Goal: Task Accomplishment & Management: Manage account settings

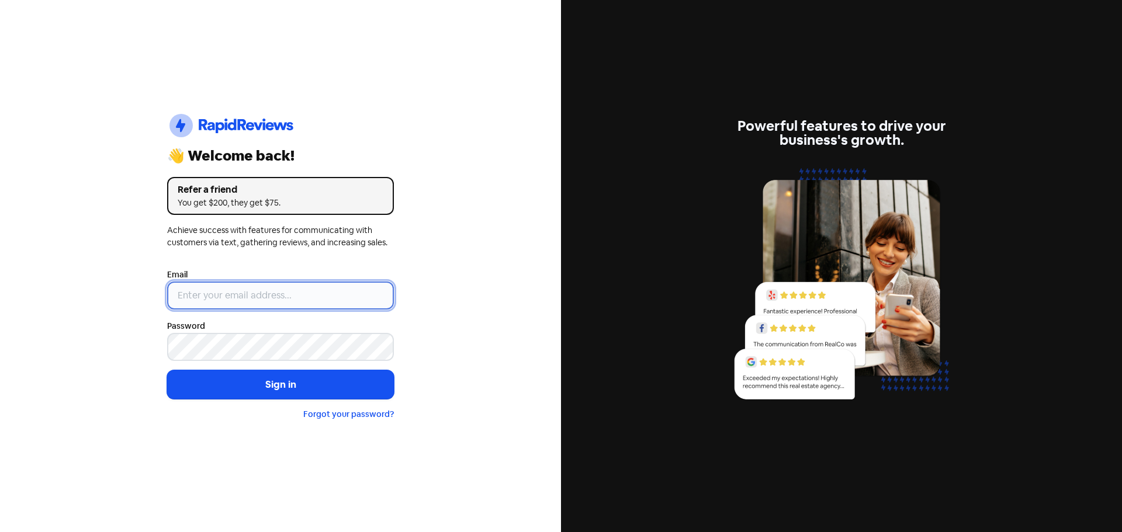
click at [247, 303] on input "email" at bounding box center [280, 296] width 227 height 28
type input "[EMAIL_ADDRESS][DOMAIN_NAME]"
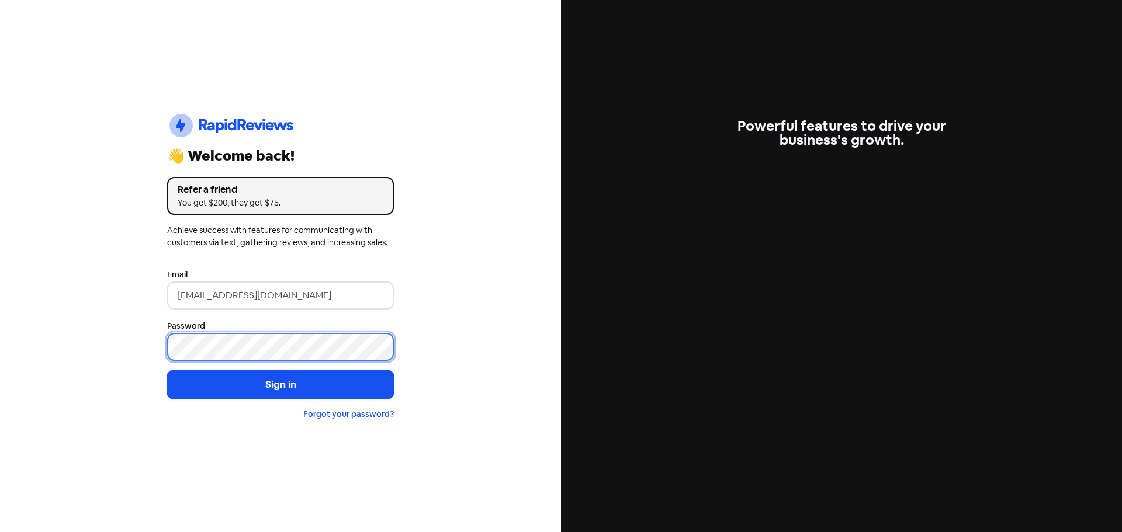
click at [167, 370] on button "Sign in" at bounding box center [280, 384] width 227 height 29
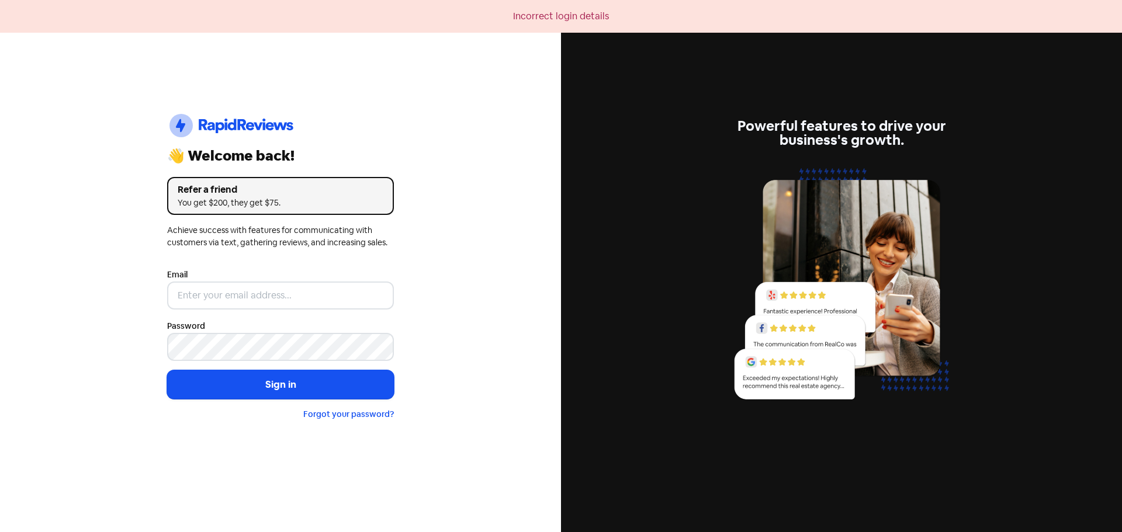
click at [156, 323] on div "Icon For Thunder-circle 👋 Welcome back! Refer a friend You get $200, they get $…" at bounding box center [280, 266] width 561 height 532
click at [218, 307] on input "email" at bounding box center [280, 296] width 227 height 28
type input "[EMAIL_ADDRESS][DOMAIN_NAME]"
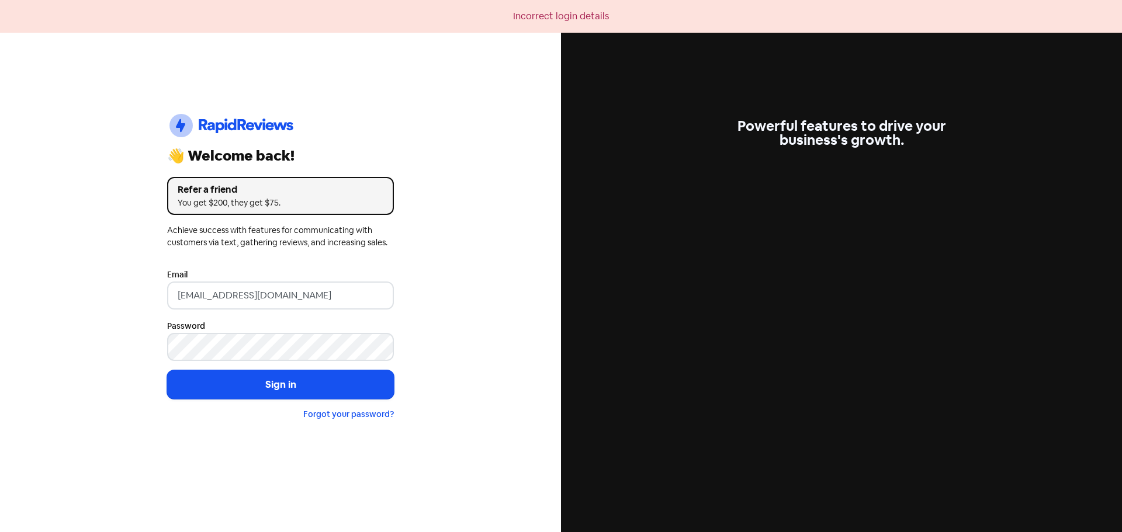
drag, startPoint x: 322, startPoint y: 309, endPoint x: 243, endPoint y: 363, distance: 96.1
click at [243, 363] on form "Email care@hamptonparkvets.com.au Password Sign in Forgot your password?" at bounding box center [280, 345] width 227 height 154
